Goal: Task Accomplishment & Management: Manage account settings

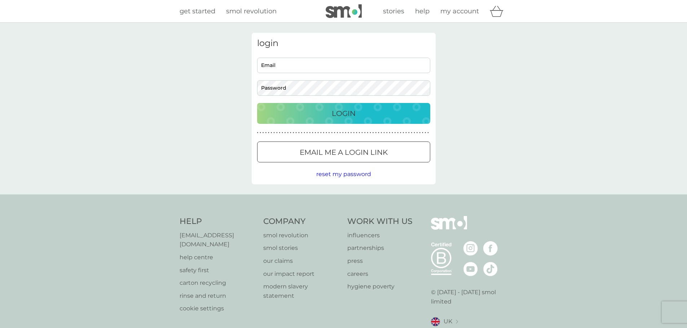
drag, startPoint x: 0, startPoint y: 0, endPoint x: 287, endPoint y: 68, distance: 294.8
click at [287, 68] on input "Email" at bounding box center [343, 65] width 173 height 15
type input "tessa2051@hotmail.co.uk"
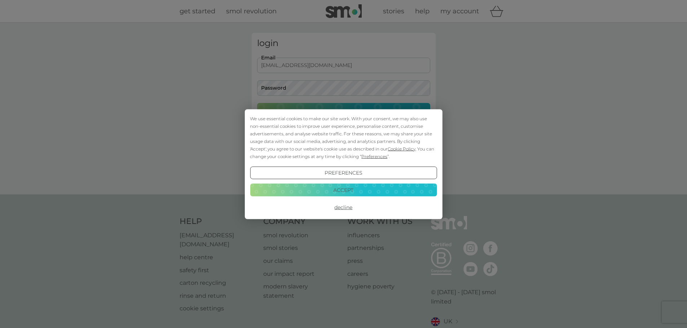
drag, startPoint x: 326, startPoint y: 188, endPoint x: 320, endPoint y: 166, distance: 22.6
click at [326, 189] on button "Accept" at bounding box center [343, 190] width 187 height 13
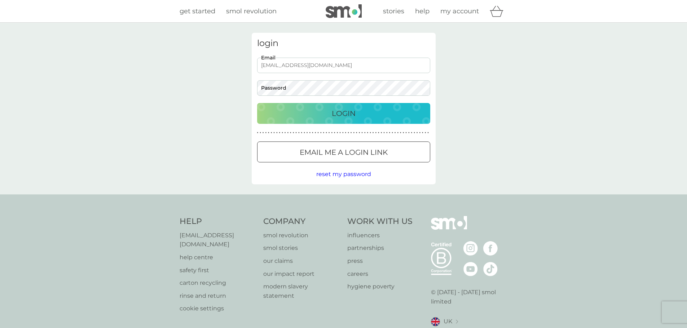
click at [326, 153] on p "Email me a login link" at bounding box center [343, 153] width 88 height 12
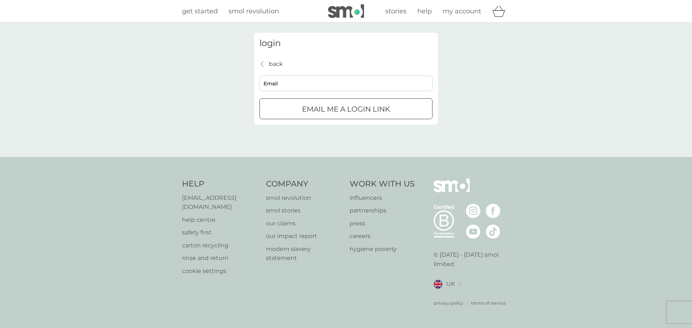
click at [285, 81] on input "Email" at bounding box center [345, 83] width 173 height 15
type input "tessa2051@hotmail.co.uk"
click at [344, 108] on div "submit" at bounding box center [346, 110] width 26 height 8
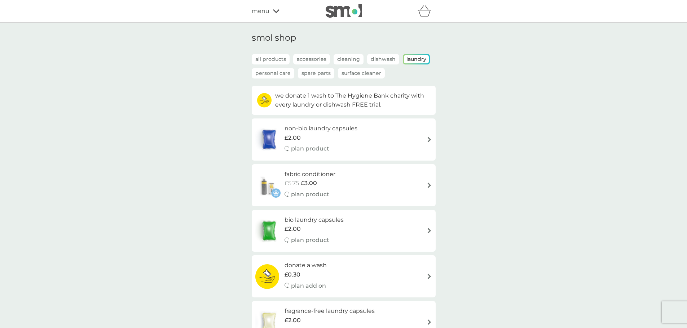
click at [271, 14] on div "menu" at bounding box center [282, 10] width 61 height 9
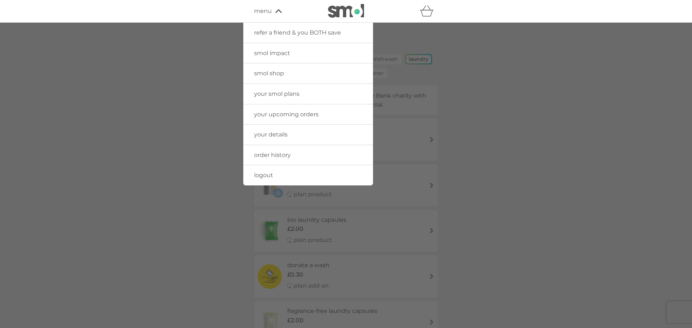
click at [288, 92] on span "your smol plans" at bounding box center [276, 93] width 45 height 7
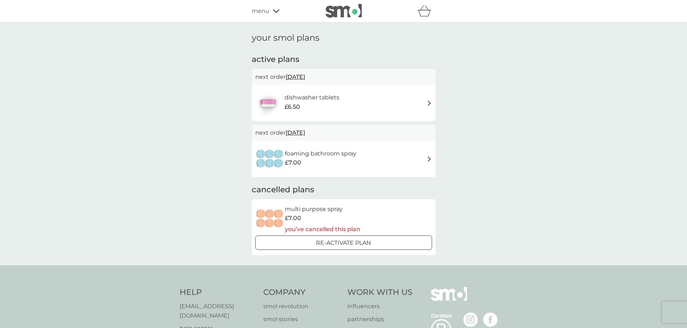
click at [330, 100] on h6 "dishwasher tablets" at bounding box center [311, 97] width 55 height 9
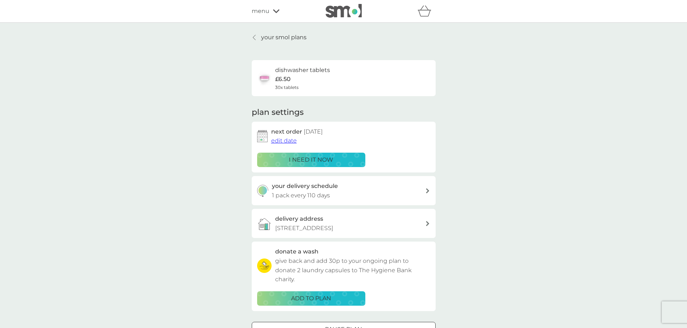
click at [305, 161] on p "i need it now" at bounding box center [311, 159] width 44 height 9
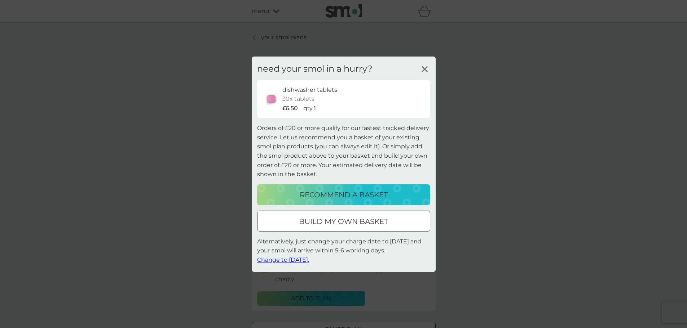
click at [299, 260] on span "Change to [DATE]." at bounding box center [283, 260] width 52 height 7
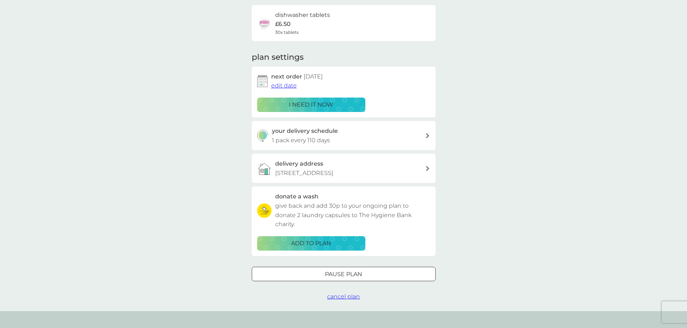
scroll to position [36, 0]
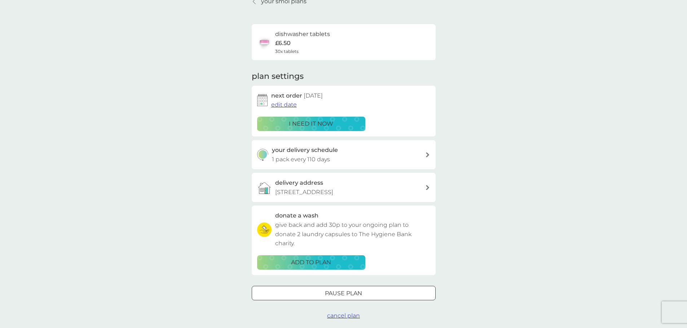
click at [336, 159] on div "your delivery schedule 1 pack every 110 days" at bounding box center [348, 155] width 153 height 18
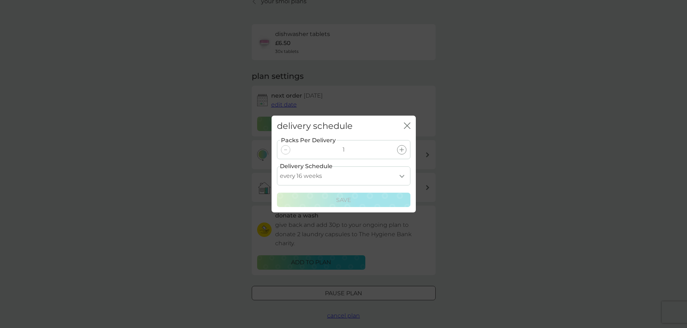
click at [399, 177] on select "every 1 week every 2 weeks every 3 weeks every 4 weeks every 5 weeks every 6 we…" at bounding box center [343, 176] width 133 height 19
select select "105"
click at [277, 167] on select "every 1 week every 2 weeks every 3 weeks every 4 weeks every 5 weeks every 6 we…" at bounding box center [343, 176] width 133 height 19
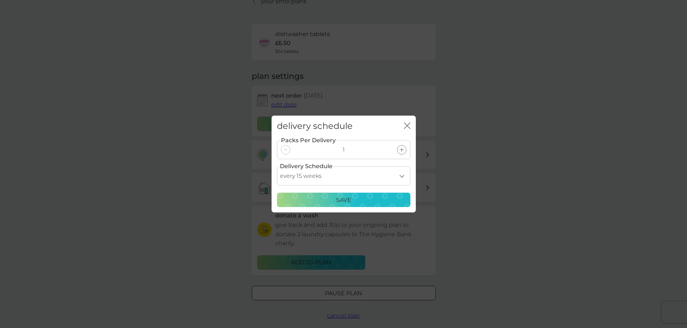
click at [353, 199] on div "Save" at bounding box center [343, 200] width 124 height 9
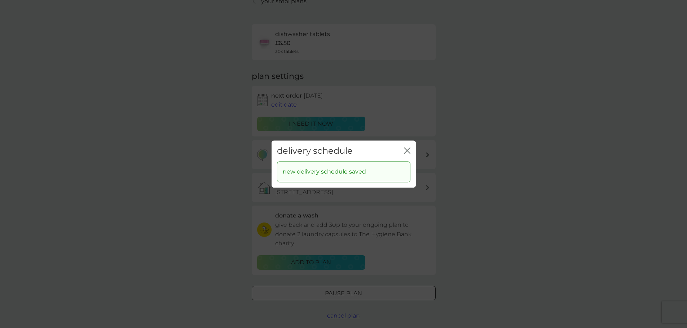
click at [405, 152] on icon "close" at bounding box center [407, 150] width 6 height 6
